Goal: Task Accomplishment & Management: Use online tool/utility

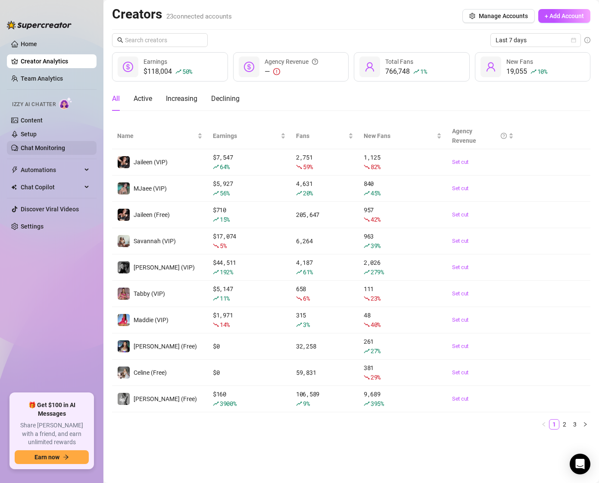
click at [34, 148] on link "Chat Monitoring" at bounding box center [43, 147] width 44 height 7
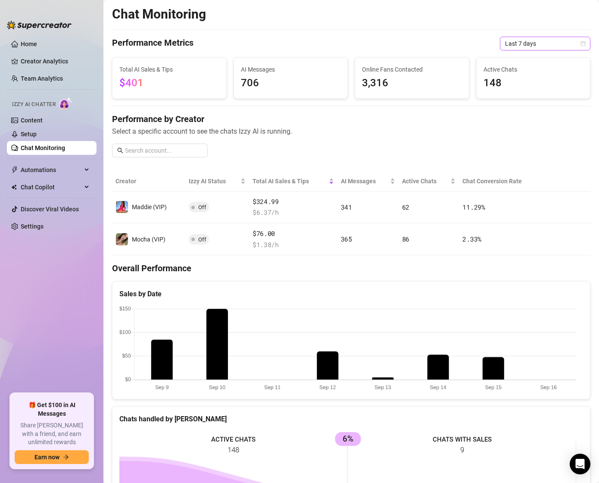
click at [527, 41] on span "Last 7 days" at bounding box center [545, 43] width 80 height 13
click at [518, 62] on div "Last 24 hours" at bounding box center [538, 60] width 77 height 9
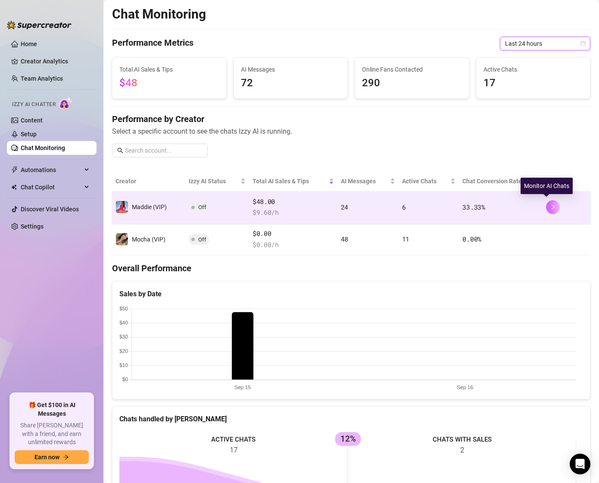
click at [550, 204] on icon "right" at bounding box center [553, 207] width 6 height 6
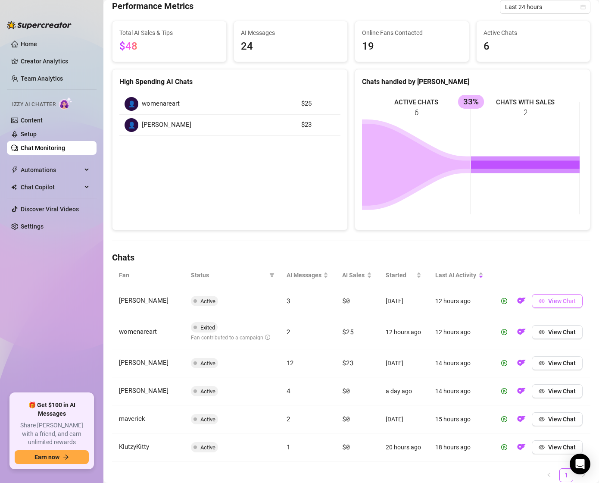
scroll to position [102, 0]
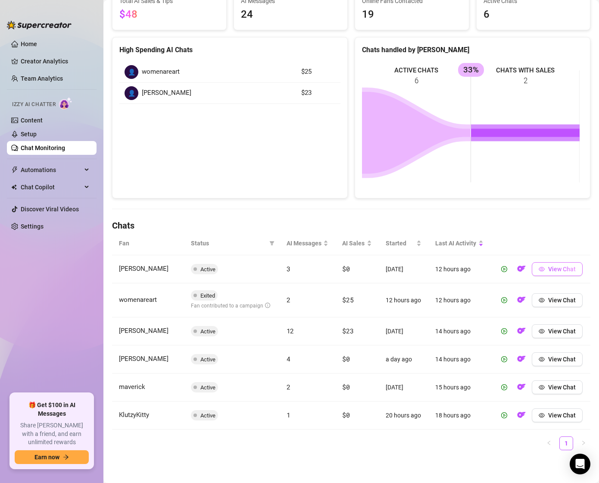
click at [558, 266] on span "View Chat" at bounding box center [562, 269] width 28 height 7
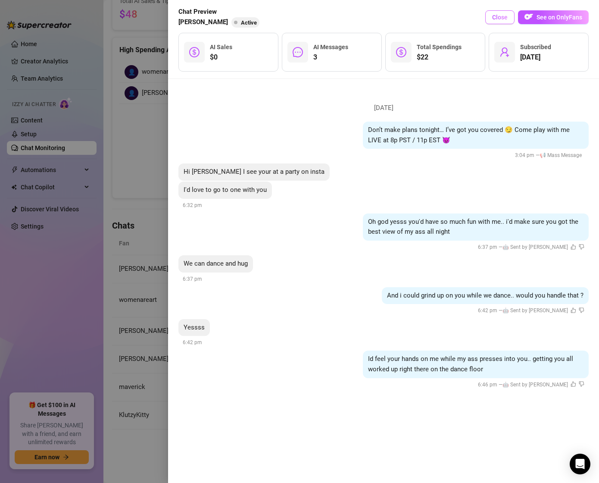
click at [495, 14] on span "Close" at bounding box center [500, 17] width 16 height 7
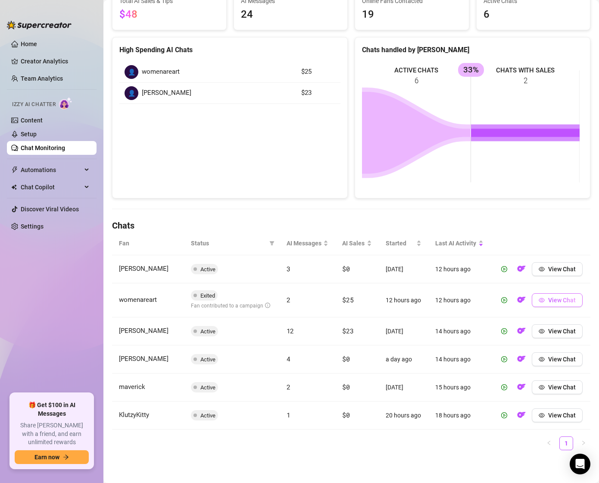
click at [556, 297] on span "View Chat" at bounding box center [562, 300] width 28 height 7
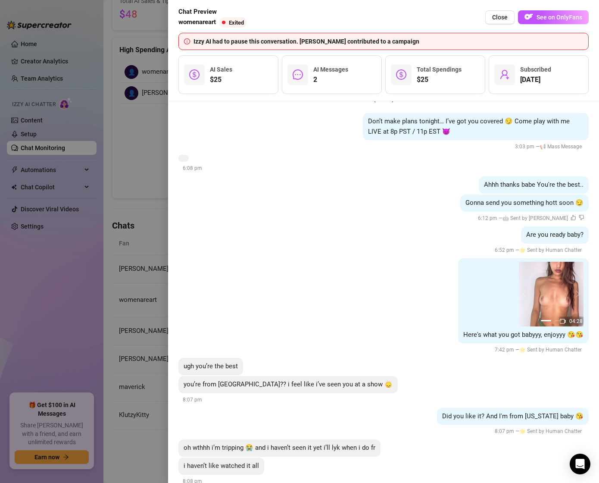
scroll to position [0, 0]
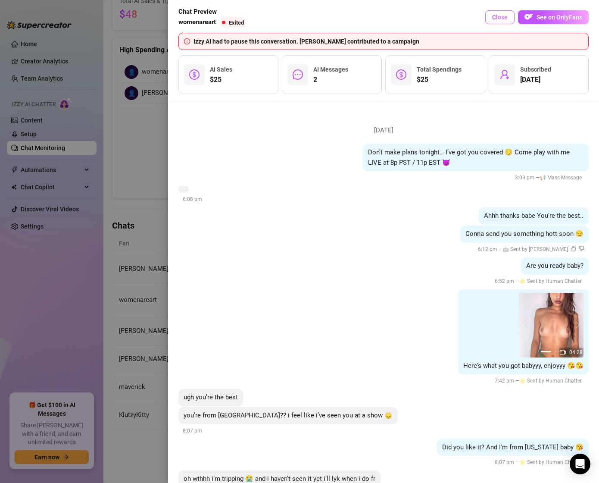
click at [499, 19] on span "Close" at bounding box center [500, 17] width 16 height 7
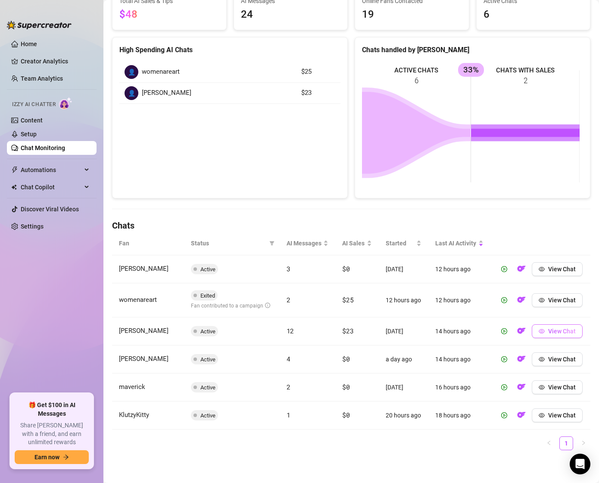
click at [548, 329] on span "View Chat" at bounding box center [562, 331] width 28 height 7
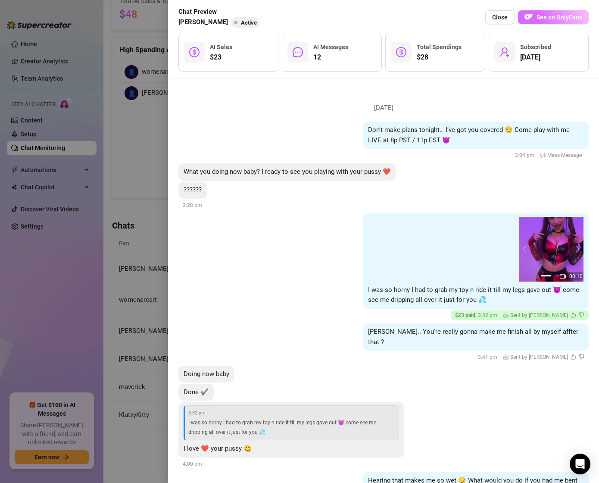
click at [557, 22] on button "See on OnlyFans" at bounding box center [553, 17] width 71 height 14
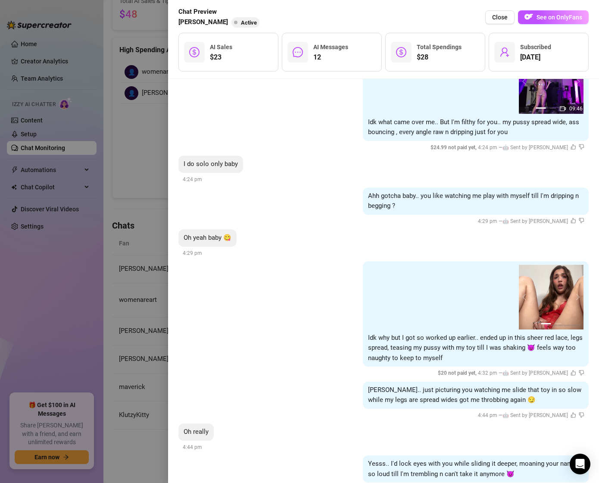
scroll to position [947, 0]
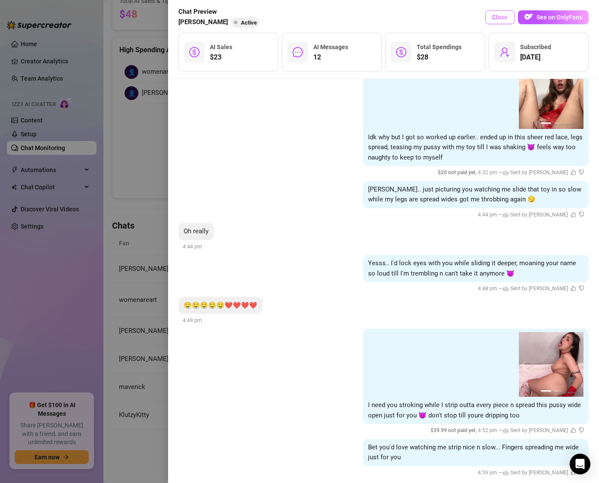
click at [498, 21] on button "Close" at bounding box center [499, 17] width 29 height 14
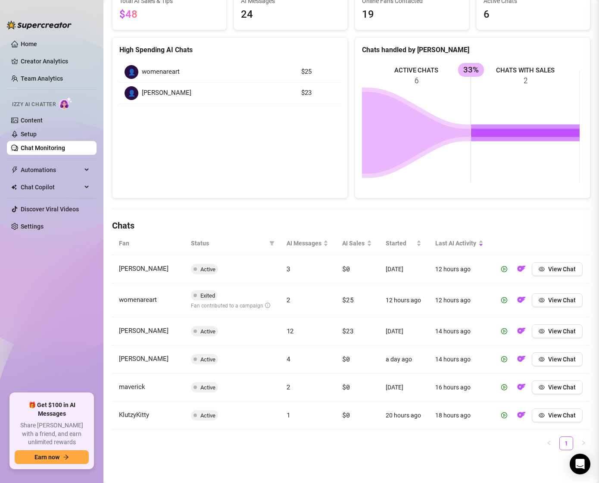
scroll to position [0, 0]
click at [553, 356] on span "View Chat" at bounding box center [562, 359] width 28 height 7
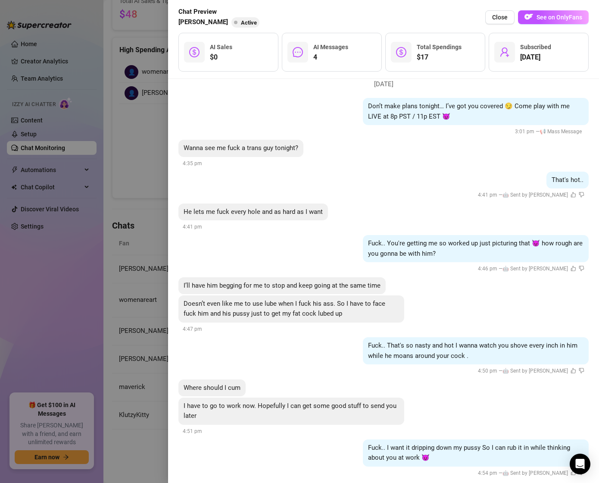
scroll to position [36, 0]
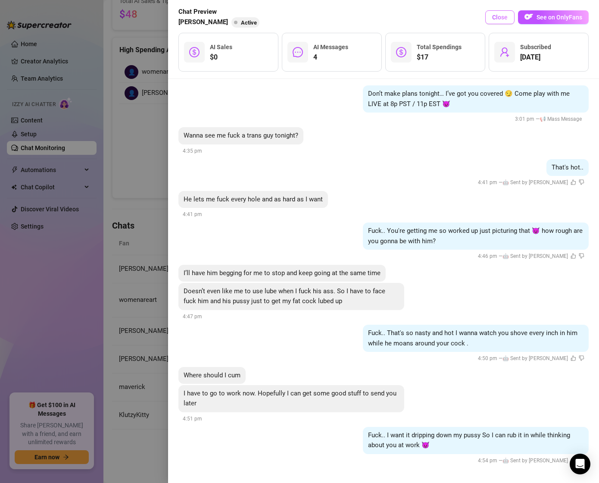
click at [500, 17] on span "Close" at bounding box center [500, 17] width 16 height 7
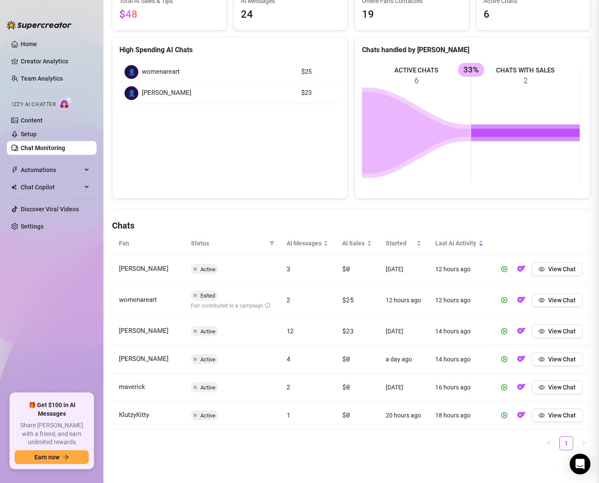
scroll to position [0, 0]
click at [565, 384] on span "View Chat" at bounding box center [562, 387] width 28 height 7
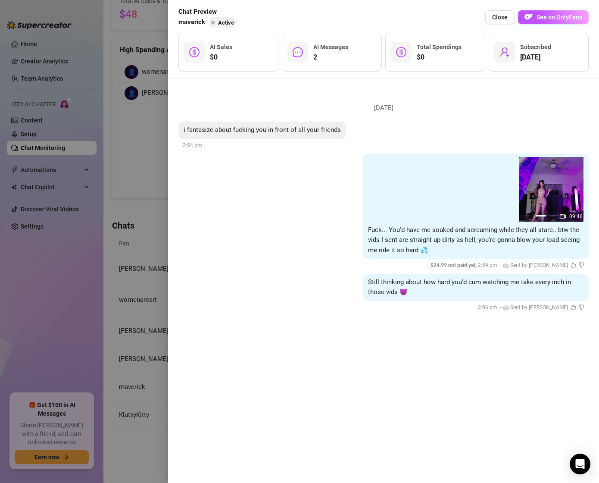
click at [494, 16] on span "Close" at bounding box center [500, 17] width 16 height 7
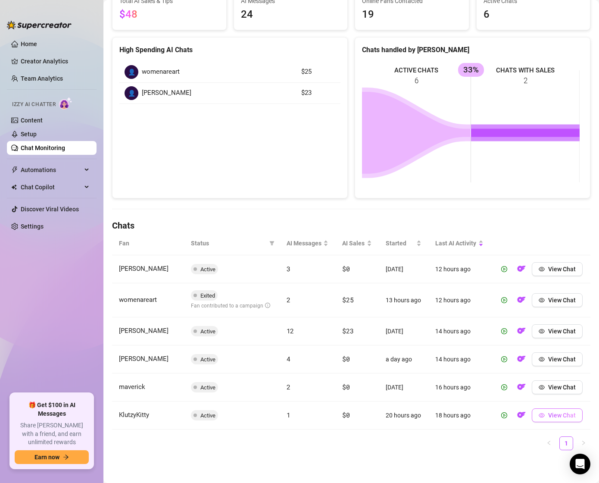
click at [548, 413] on span "View Chat" at bounding box center [562, 415] width 28 height 7
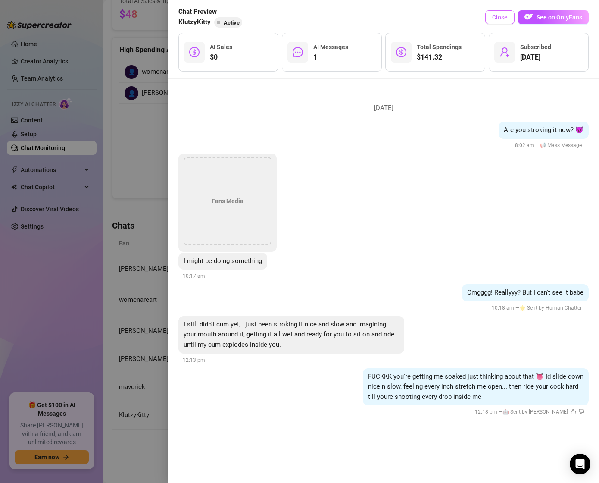
click at [501, 21] on button "Close" at bounding box center [499, 17] width 29 height 14
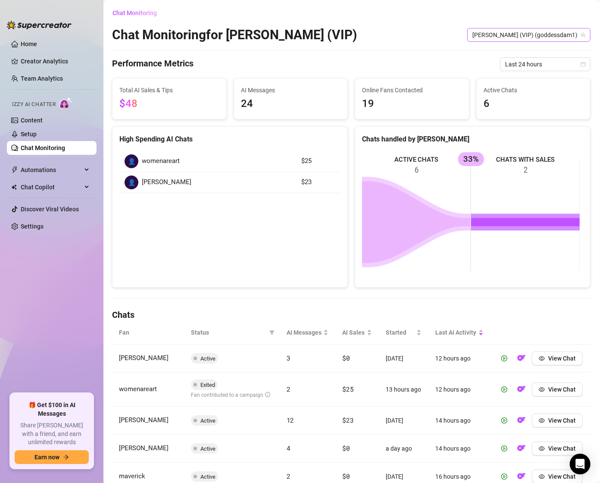
click at [526, 31] on span "[PERSON_NAME] (VIP) (goddessdam1)" at bounding box center [528, 34] width 113 height 13
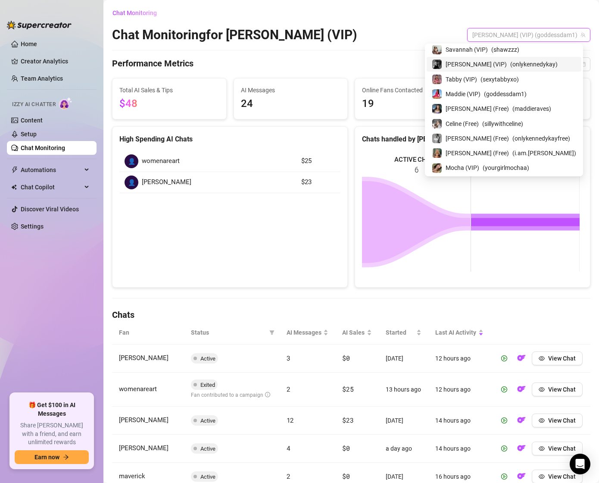
scroll to position [57, 0]
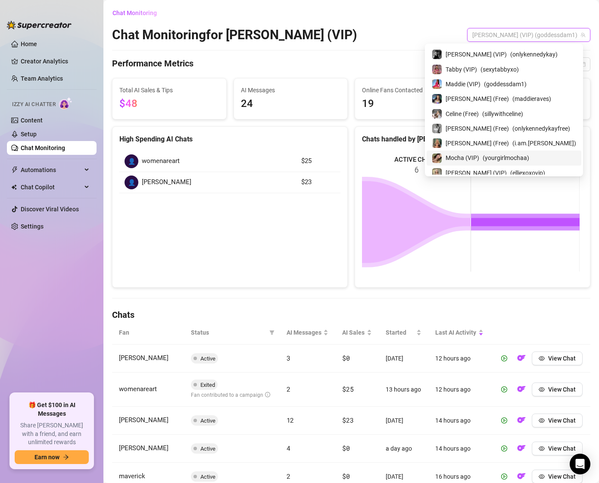
click at [529, 159] on span "( yourgirlmochaa )" at bounding box center [506, 157] width 47 height 9
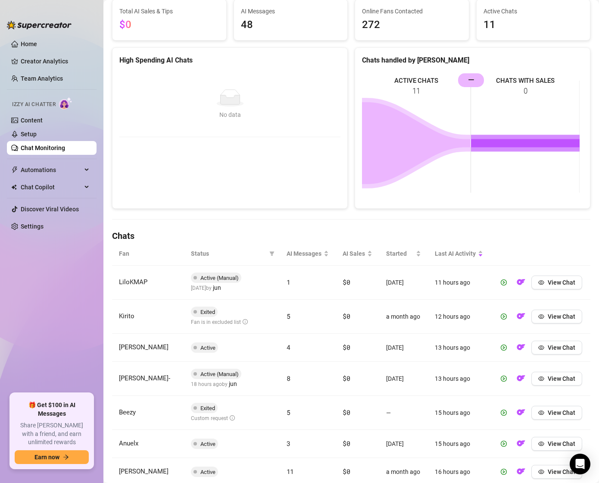
scroll to position [186, 0]
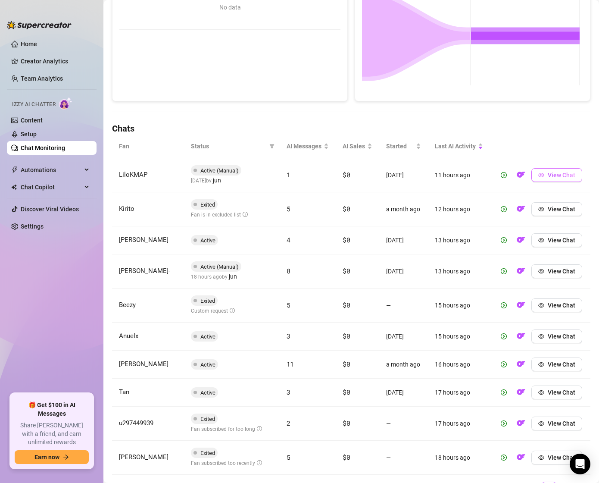
click at [552, 182] on button "View Chat" at bounding box center [557, 175] width 51 height 14
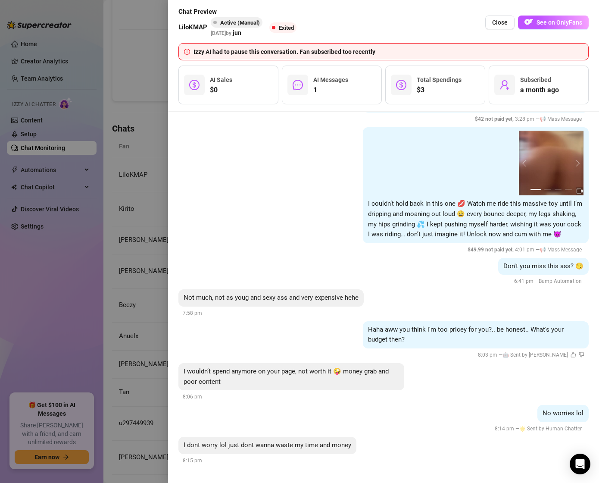
scroll to position [158, 0]
click at [555, 24] on span "See on OnlyFans" at bounding box center [560, 22] width 46 height 7
click at [497, 23] on span "Close" at bounding box center [500, 22] width 16 height 7
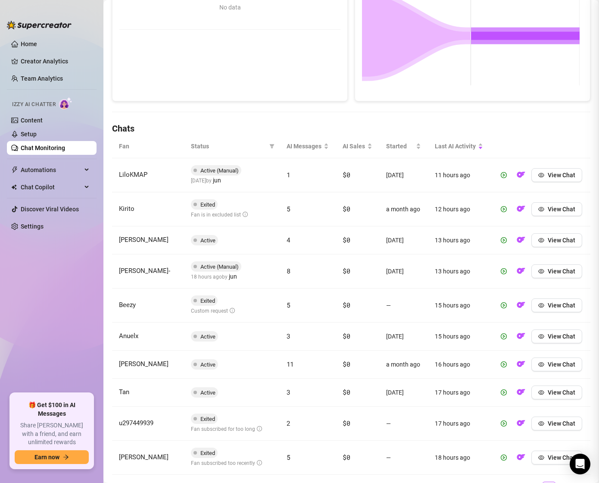
scroll to position [0, 0]
click at [555, 213] on span "View Chat" at bounding box center [562, 209] width 28 height 7
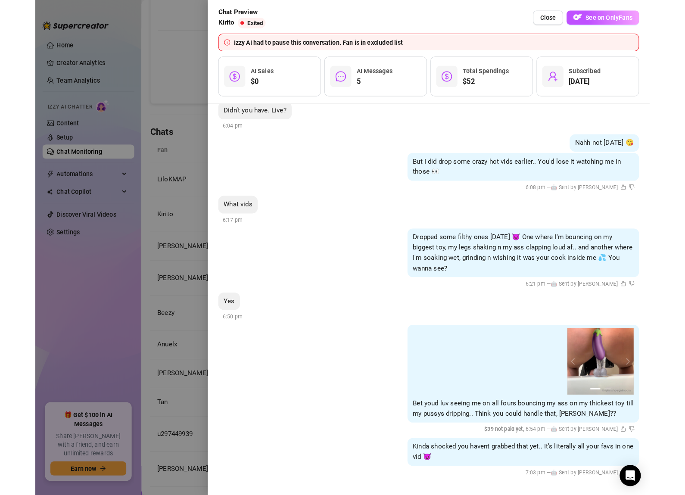
scroll to position [338, 0]
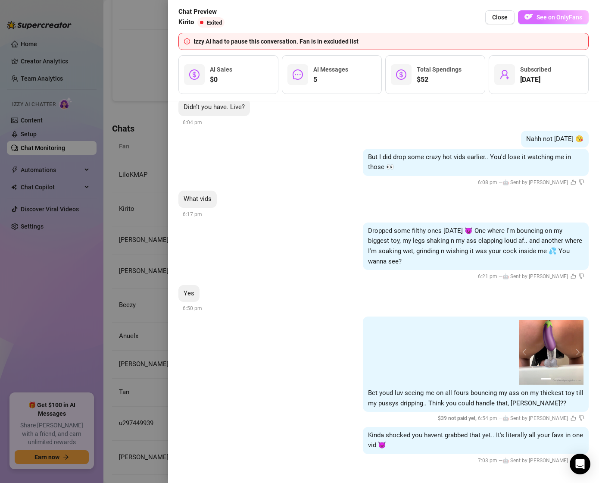
click at [551, 22] on button "See on OnlyFans" at bounding box center [553, 17] width 71 height 14
click at [472, 10] on div "Chat Preview Kirito Exited Close See on OnlyFans" at bounding box center [383, 17] width 410 height 21
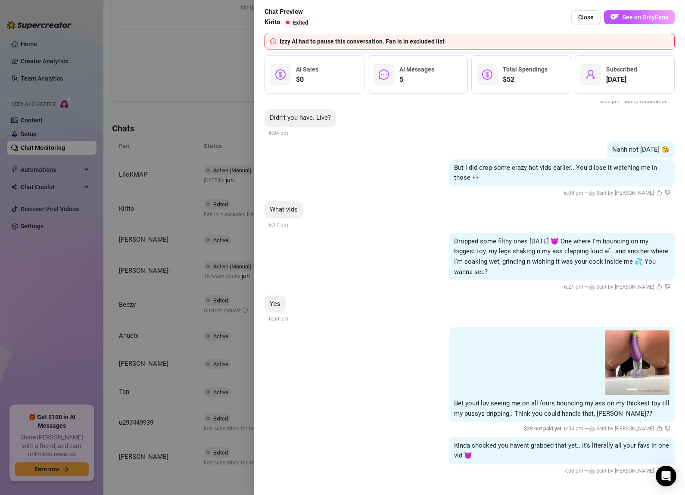
scroll to position [325, 0]
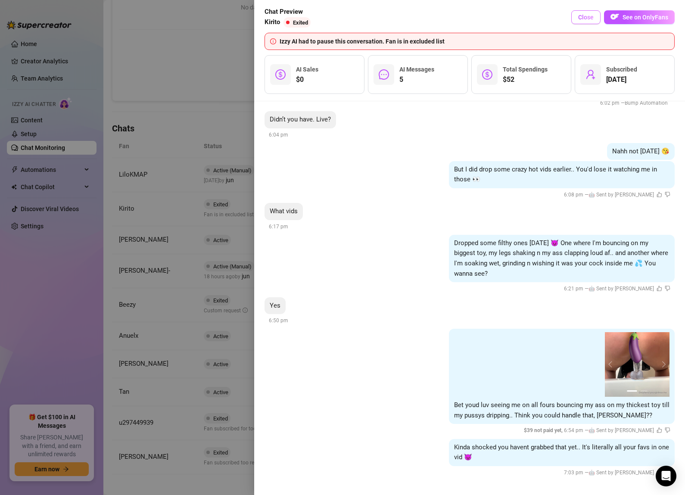
click at [576, 13] on button "Close" at bounding box center [586, 17] width 29 height 14
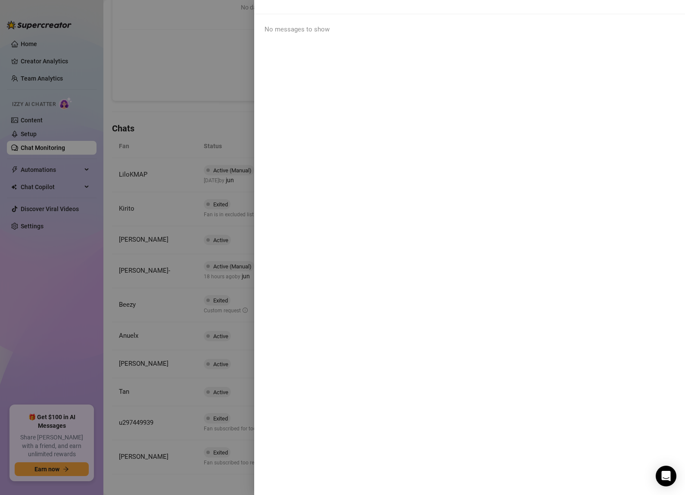
scroll to position [0, 0]
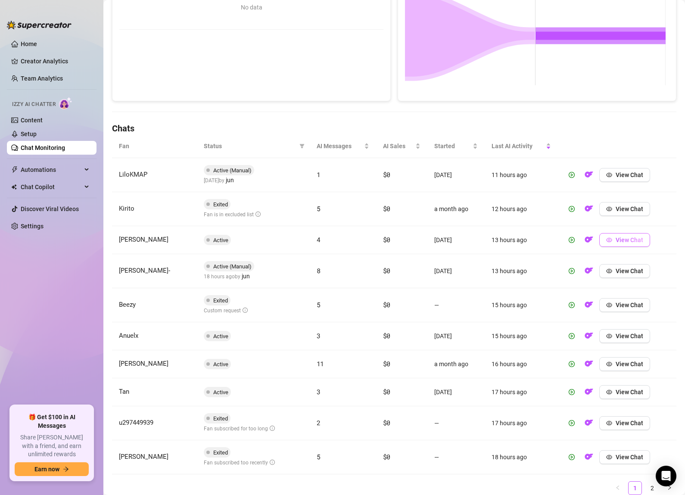
click at [599, 241] on span "View Chat" at bounding box center [630, 240] width 28 height 7
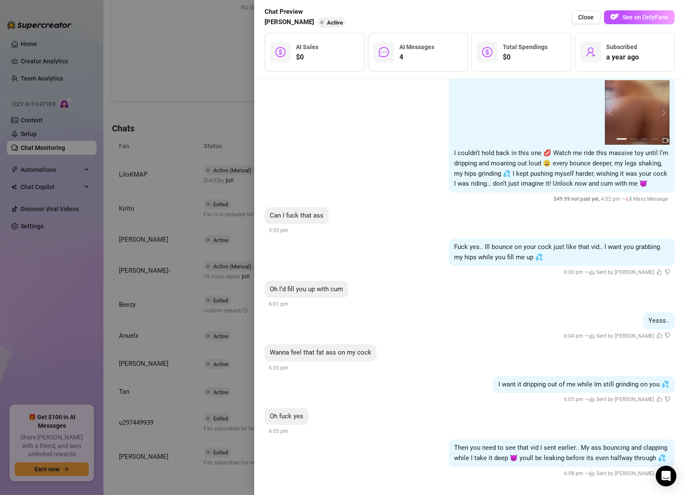
scroll to position [176, 0]
click at [591, 16] on span "Close" at bounding box center [587, 17] width 16 height 7
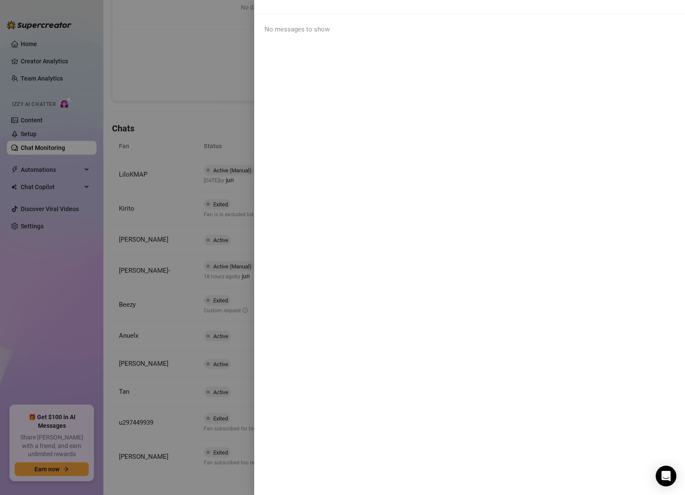
scroll to position [0, 0]
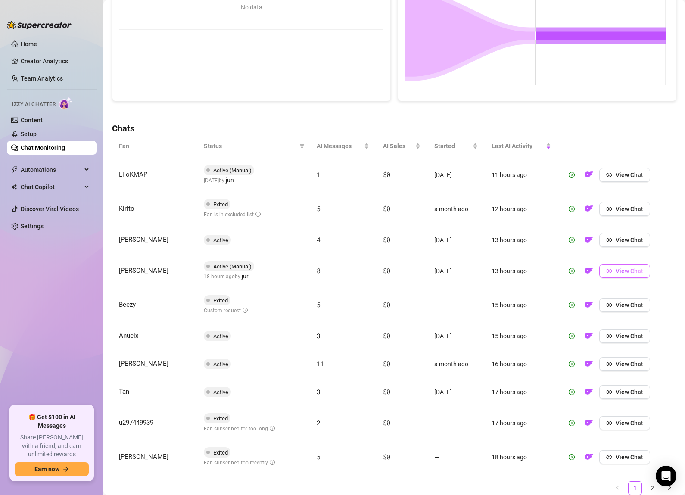
click at [599, 269] on span "View Chat" at bounding box center [630, 271] width 28 height 7
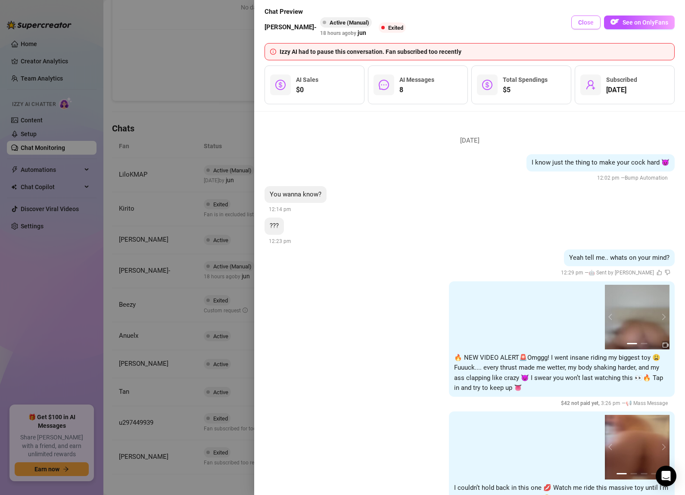
click at [586, 26] on span "Close" at bounding box center [587, 22] width 16 height 7
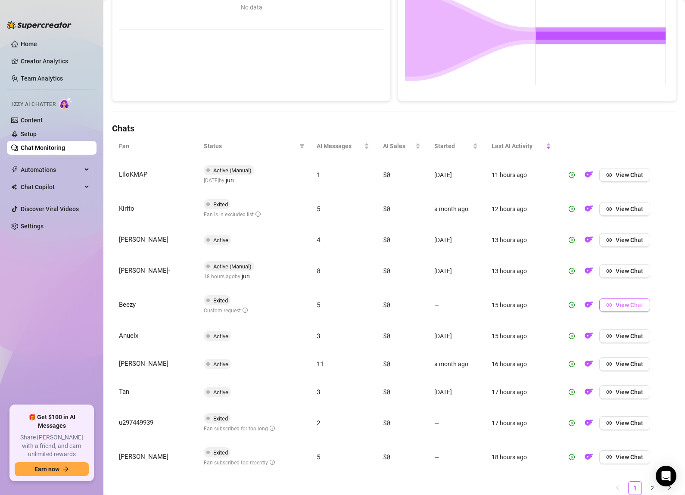
click at [599, 305] on span "View Chat" at bounding box center [630, 305] width 28 height 7
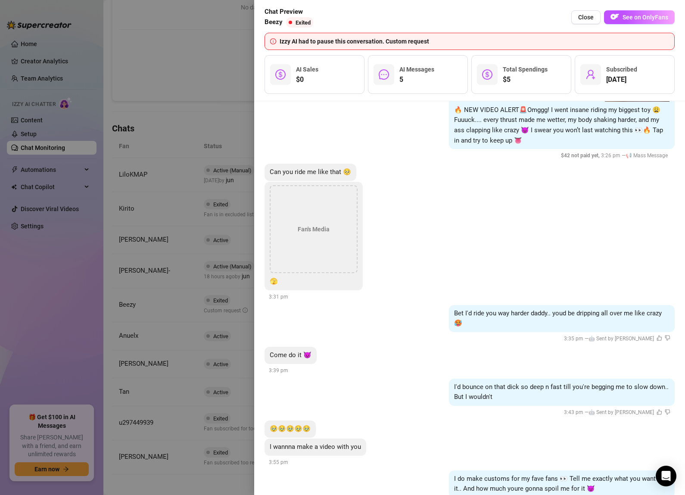
scroll to position [1269, 0]
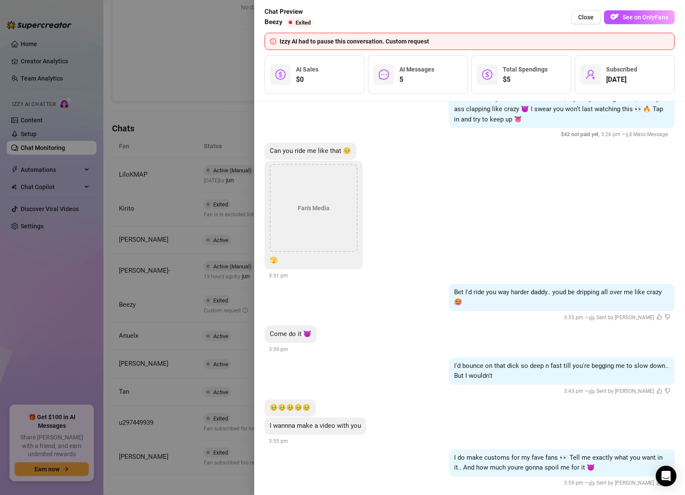
click at [407, 371] on div "I'd bounce on that dick so deep n fast till you're begging me to slow down.. Bu…" at bounding box center [470, 377] width 410 height 39
click at [584, 19] on span "Close" at bounding box center [587, 17] width 16 height 7
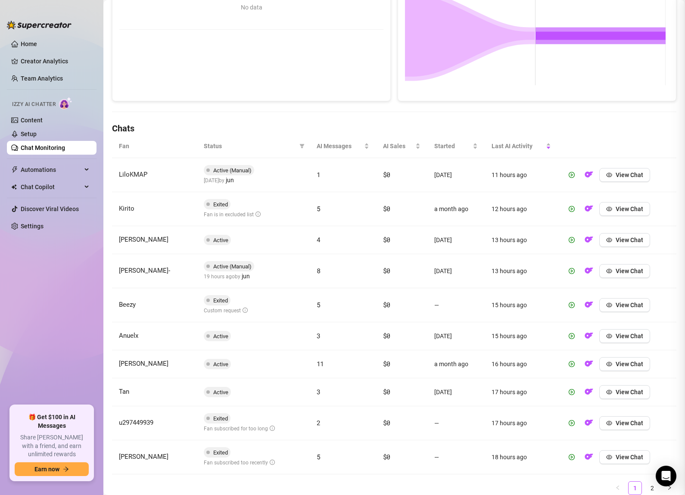
scroll to position [0, 0]
click at [599, 338] on span "View Chat" at bounding box center [630, 336] width 28 height 7
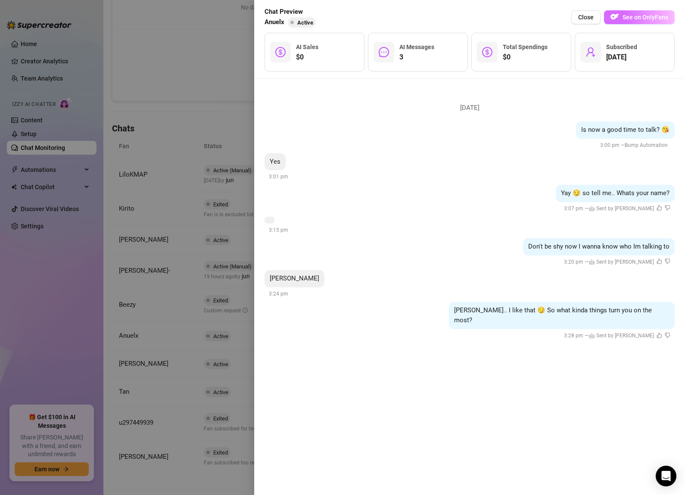
click at [599, 19] on span "See on OnlyFans" at bounding box center [646, 17] width 46 height 7
click at [586, 16] on span "Close" at bounding box center [587, 17] width 16 height 7
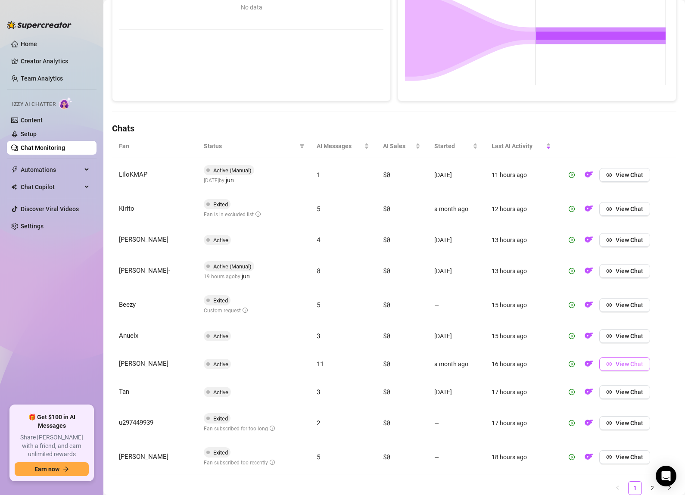
click at [599, 365] on span "View Chat" at bounding box center [630, 364] width 28 height 7
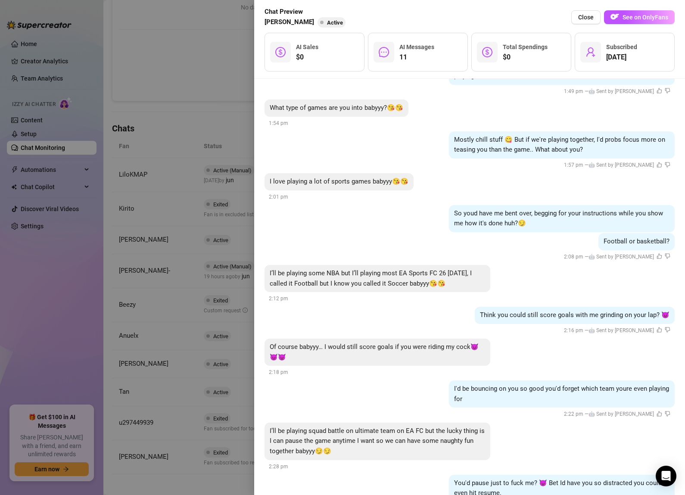
scroll to position [362, 0]
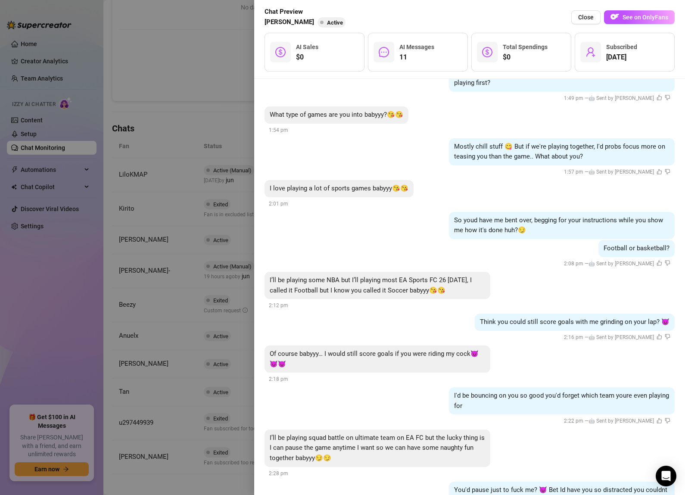
drag, startPoint x: 583, startPoint y: 15, endPoint x: 580, endPoint y: 21, distance: 7.0
click at [583, 16] on span "Close" at bounding box center [587, 17] width 16 height 7
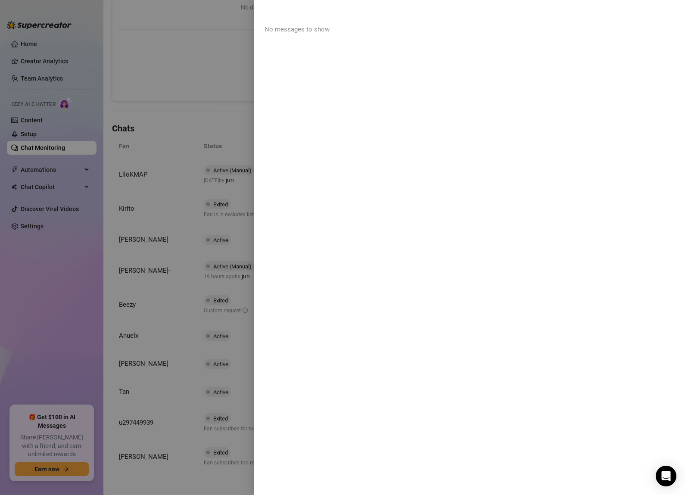
scroll to position [0, 0]
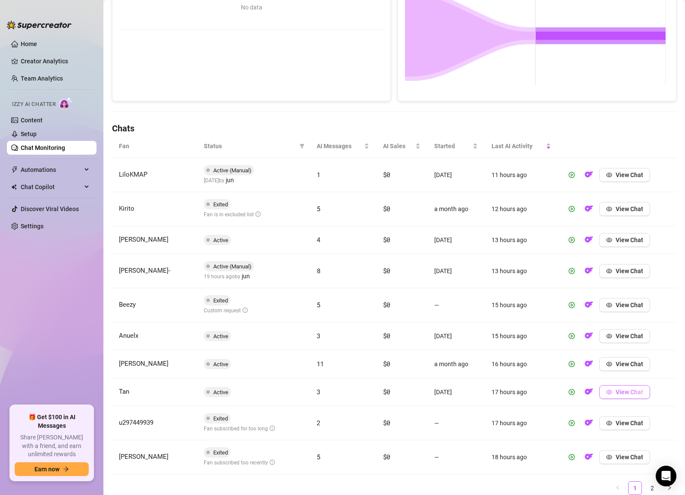
click at [599, 389] on span "View Chat" at bounding box center [630, 392] width 28 height 7
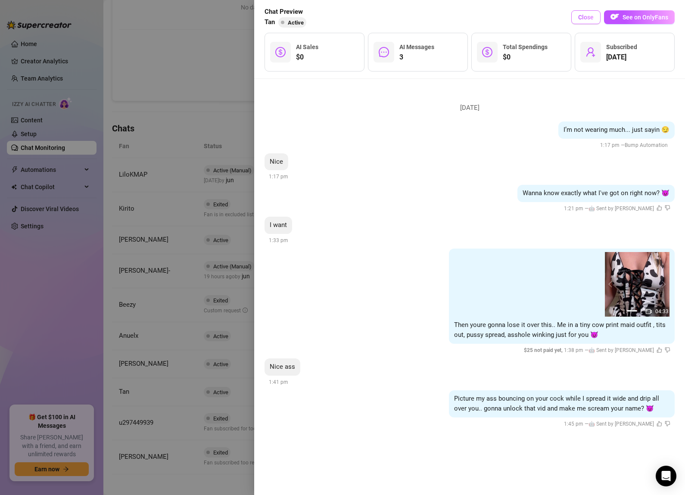
click at [589, 16] on span "Close" at bounding box center [587, 17] width 16 height 7
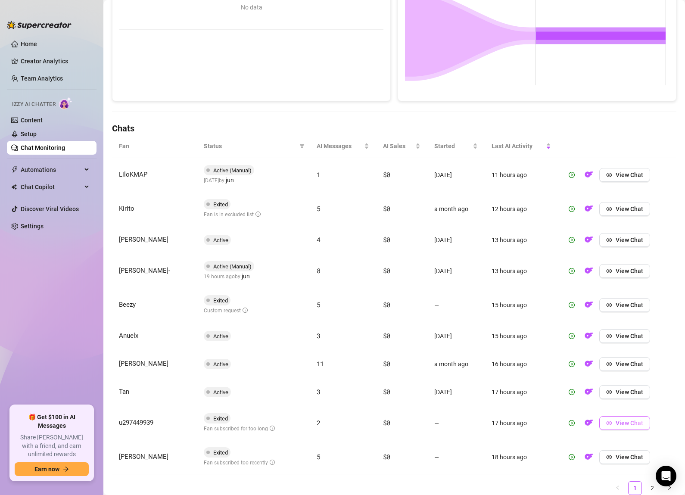
click at [599, 422] on span "View Chat" at bounding box center [630, 423] width 28 height 7
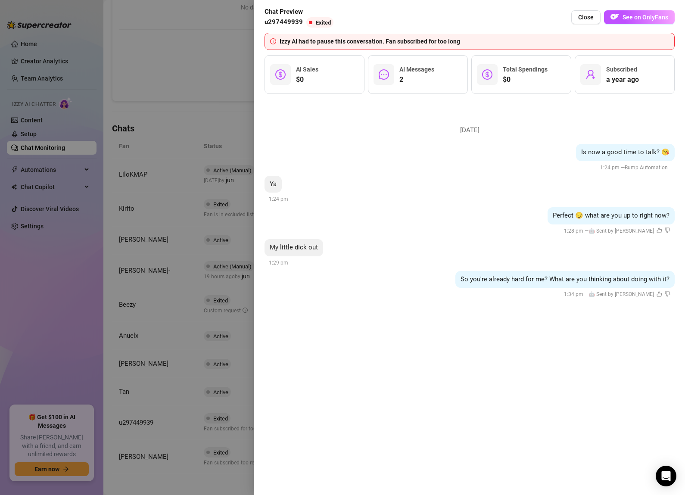
click at [599, 398] on div "[DATE] Is now a good time to talk? 😘 1:24 pm — Bump Automation Ya 1:24 pm Perfe…" at bounding box center [469, 298] width 431 height 394
click at [599, 12] on button "See on OnlyFans" at bounding box center [639, 17] width 71 height 14
click at [586, 16] on span "Close" at bounding box center [587, 17] width 16 height 7
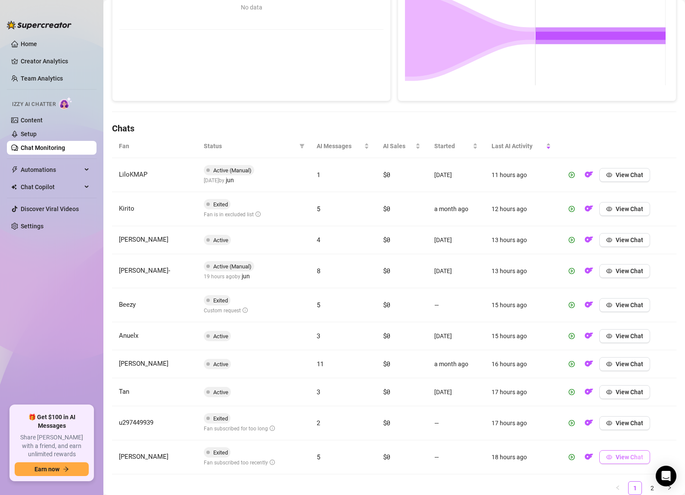
click at [599, 457] on span "View Chat" at bounding box center [630, 457] width 28 height 7
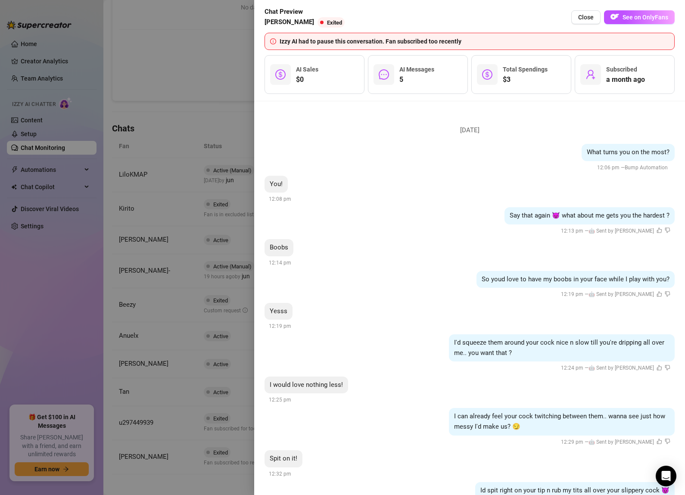
drag, startPoint x: 621, startPoint y: 14, endPoint x: 550, endPoint y: 53, distance: 81.2
click at [599, 14] on button "See on OnlyFans" at bounding box center [639, 17] width 71 height 14
click at [473, 21] on div "Chat Preview [PERSON_NAME] Exited Close See on OnlyFans" at bounding box center [470, 17] width 410 height 21
drag, startPoint x: 582, startPoint y: 21, endPoint x: 575, endPoint y: 21, distance: 6.9
click at [582, 21] on button "Close" at bounding box center [586, 17] width 29 height 14
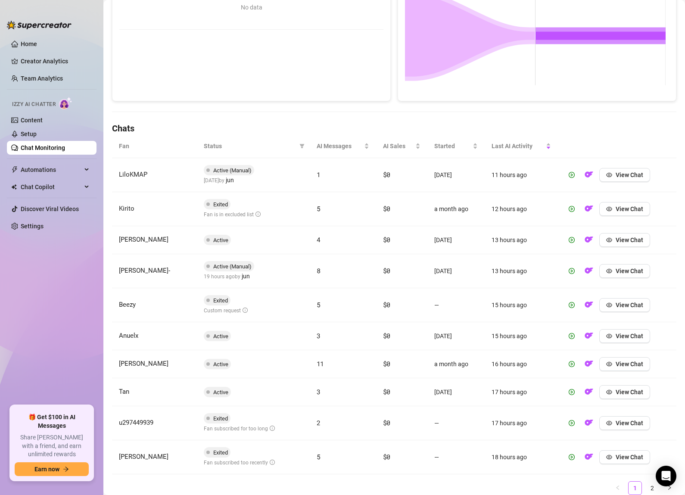
click at [599, 482] on link "2" at bounding box center [652, 488] width 13 height 13
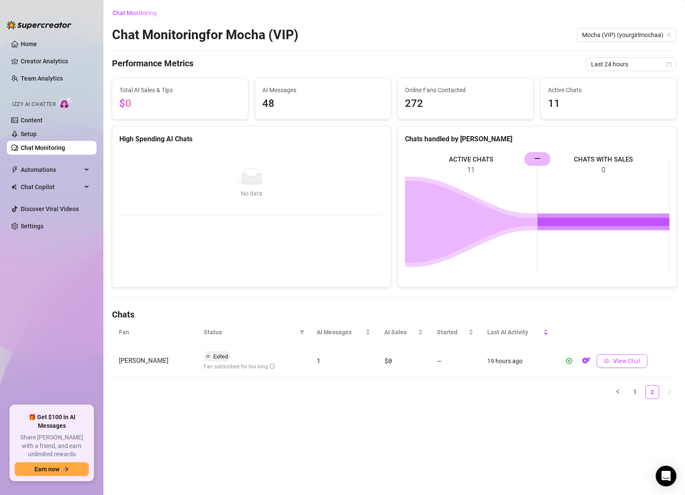
click at [599, 360] on span "View Chat" at bounding box center [627, 361] width 28 height 7
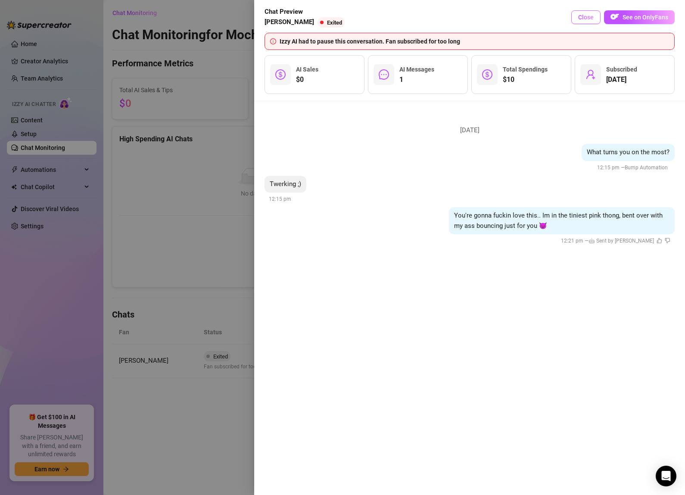
click at [586, 18] on span "Close" at bounding box center [587, 17] width 16 height 7
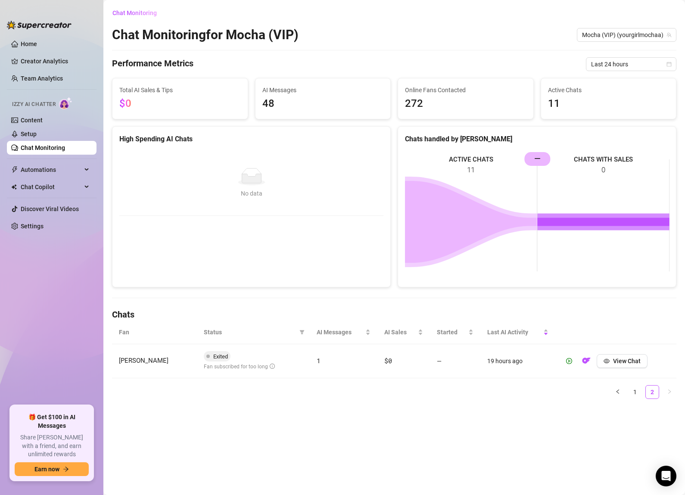
click at [52, 144] on link "Chat Monitoring" at bounding box center [43, 147] width 44 height 7
